Goal: Transaction & Acquisition: Subscribe to service/newsletter

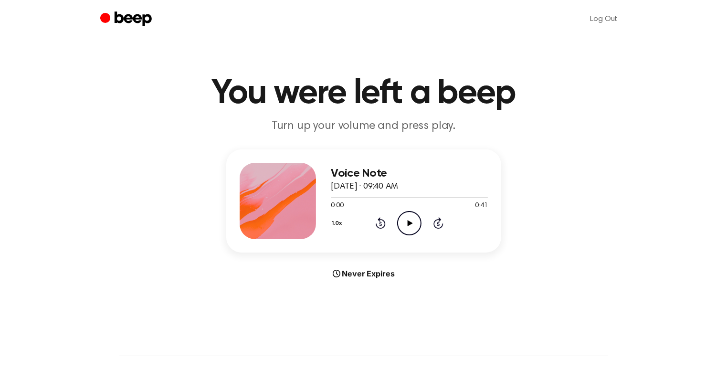
click at [411, 221] on icon "Play Audio" at bounding box center [409, 223] width 24 height 24
drag, startPoint x: 357, startPoint y: 198, endPoint x: 298, endPoint y: 190, distance: 59.7
click at [298, 190] on div "Voice Note May 6, 2025 · 09:40 AM 0:11 0:41 Your browser does not support the […" at bounding box center [363, 200] width 275 height 103
click at [338, 199] on div at bounding box center [409, 197] width 157 height 8
click at [410, 219] on icon "Pause Audio" at bounding box center [409, 223] width 24 height 24
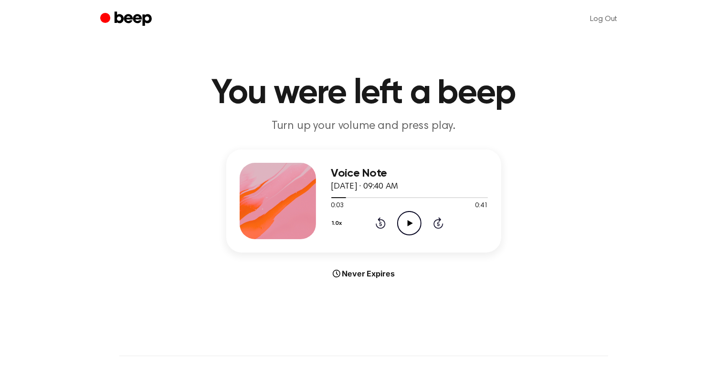
click at [410, 219] on icon "Play Audio" at bounding box center [409, 223] width 24 height 24
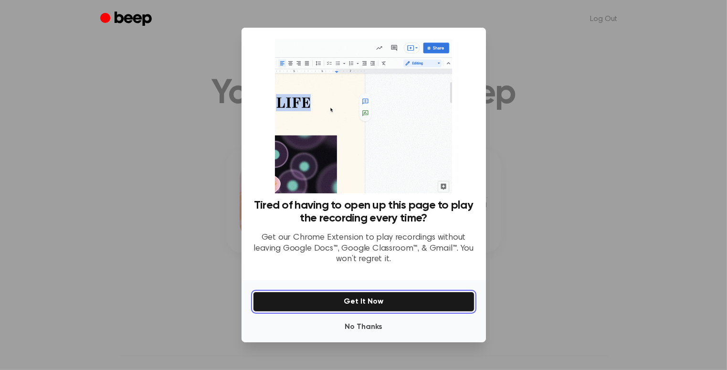
click at [359, 309] on button "Get It Now" at bounding box center [363, 302] width 221 height 20
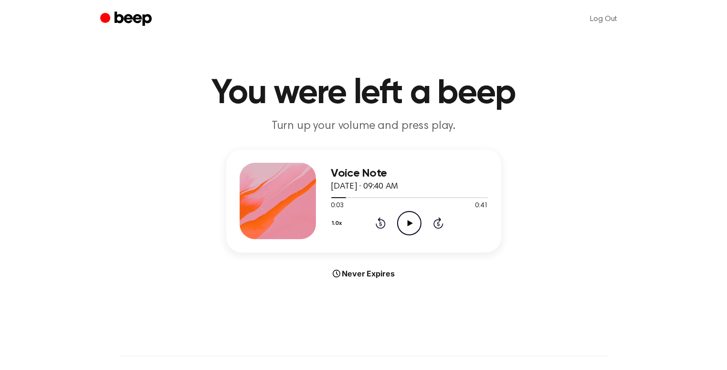
click at [406, 226] on icon "Play Audio" at bounding box center [409, 223] width 24 height 24
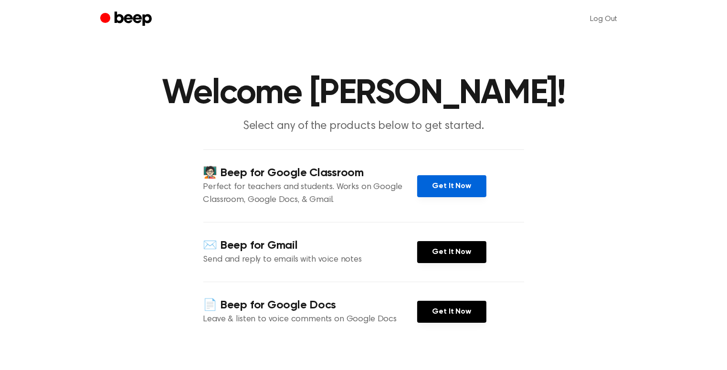
click at [460, 186] on link "Get It Now" at bounding box center [451, 186] width 69 height 22
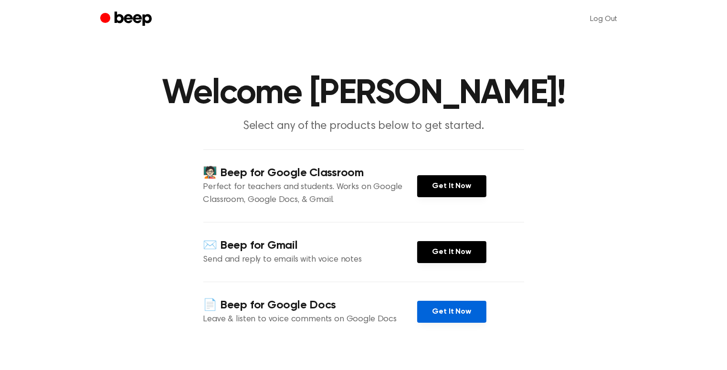
click at [426, 304] on link "Get It Now" at bounding box center [451, 312] width 69 height 22
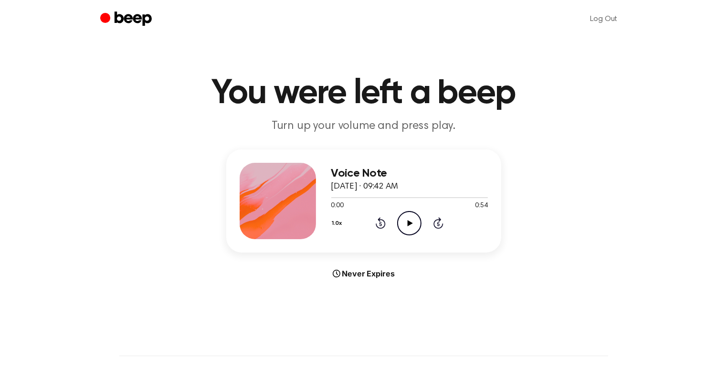
click at [409, 233] on icon "Play Audio" at bounding box center [409, 223] width 24 height 24
